Goal: Check status: Check status

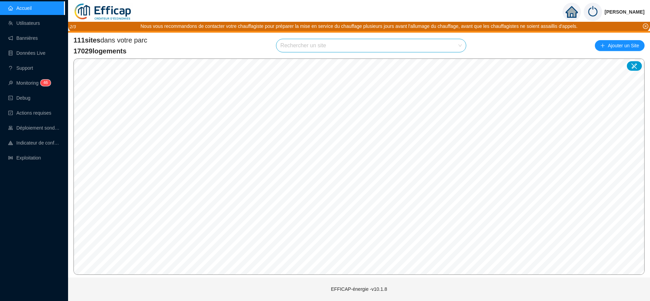
click at [316, 39] on div "Rechercher un site" at bounding box center [371, 46] width 190 height 14
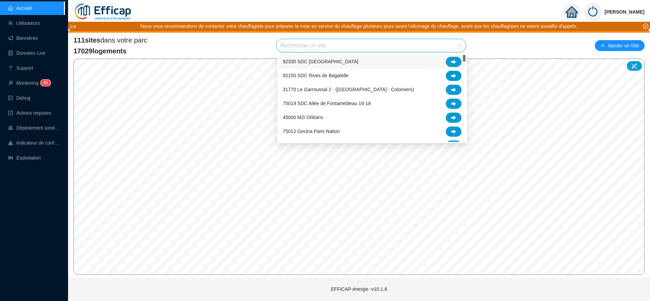
click at [315, 40] on input "search" at bounding box center [367, 45] width 175 height 13
type input "pari"
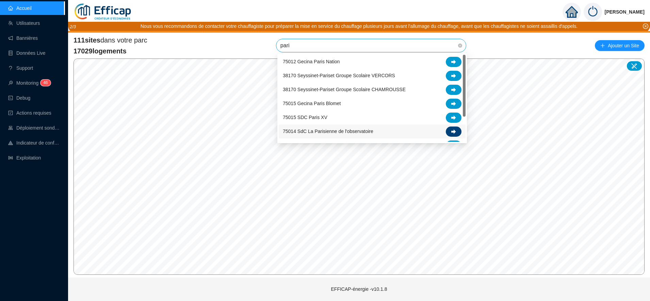
click at [460, 130] on div at bounding box center [453, 132] width 16 height 10
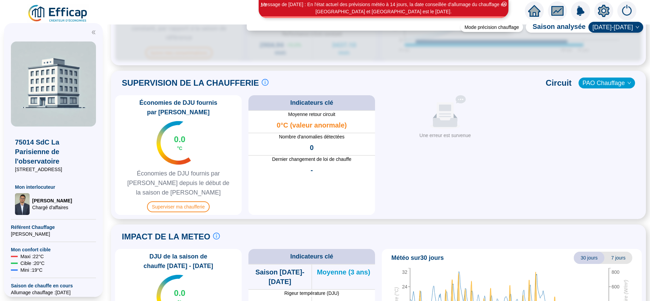
scroll to position [447, 0]
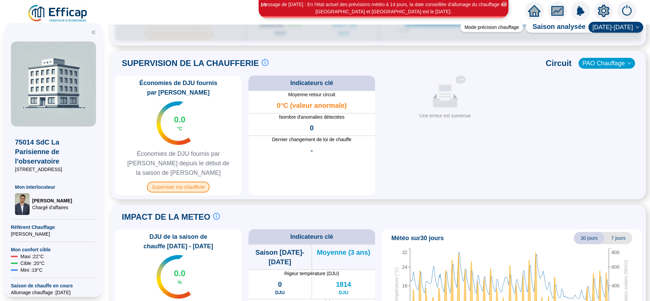
click at [178, 182] on span "Superviser ma chaufferie" at bounding box center [178, 187] width 62 height 11
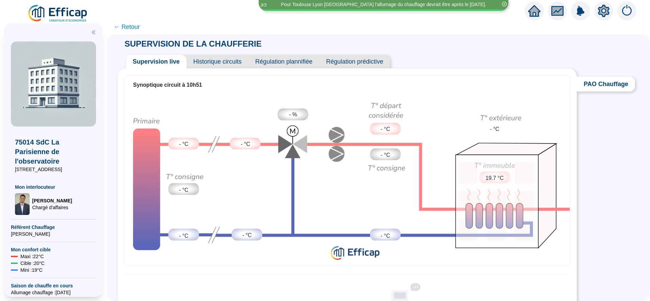
click at [140, 27] on span "← Retour" at bounding box center [127, 27] width 26 height 10
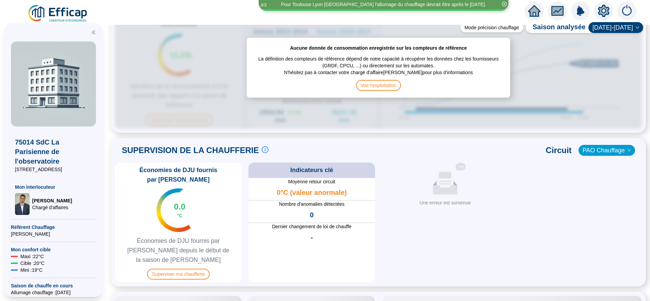
scroll to position [362, 0]
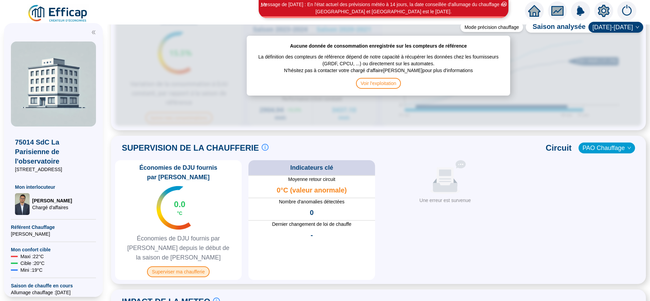
click at [190, 266] on span "Superviser ma chaufferie" at bounding box center [178, 271] width 62 height 11
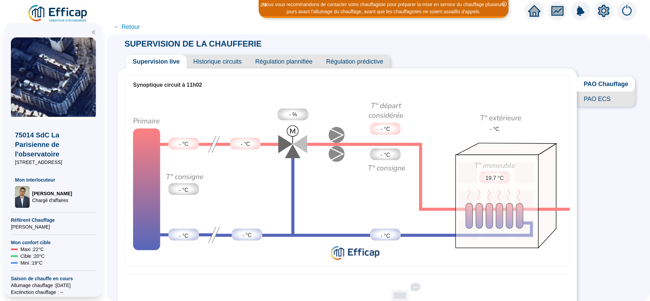
click at [137, 23] on span "← Retour" at bounding box center [127, 27] width 26 height 10
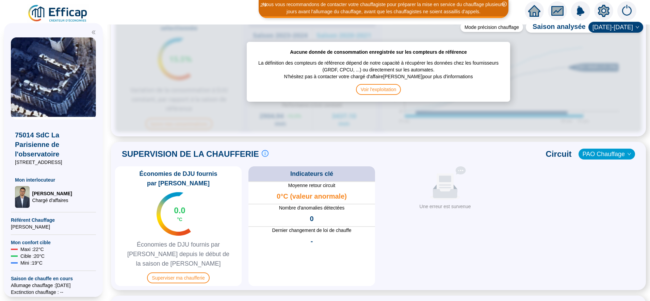
scroll to position [357, 0]
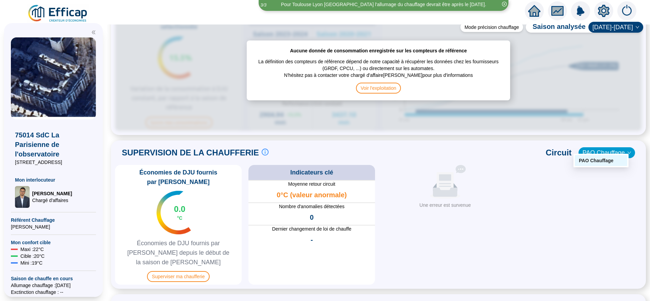
click at [596, 148] on span "PAO Chauffage" at bounding box center [606, 153] width 48 height 10
click at [202, 271] on span "Superviser ma chaufferie" at bounding box center [178, 276] width 62 height 11
